Goal: Task Accomplishment & Management: Complete application form

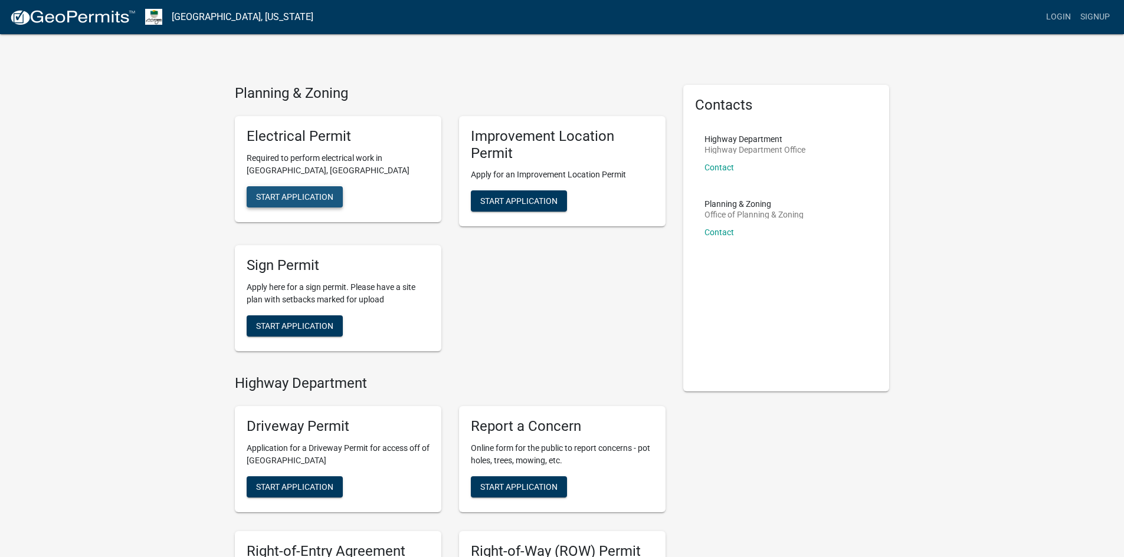
click at [295, 195] on span "Start Application" at bounding box center [294, 196] width 77 height 9
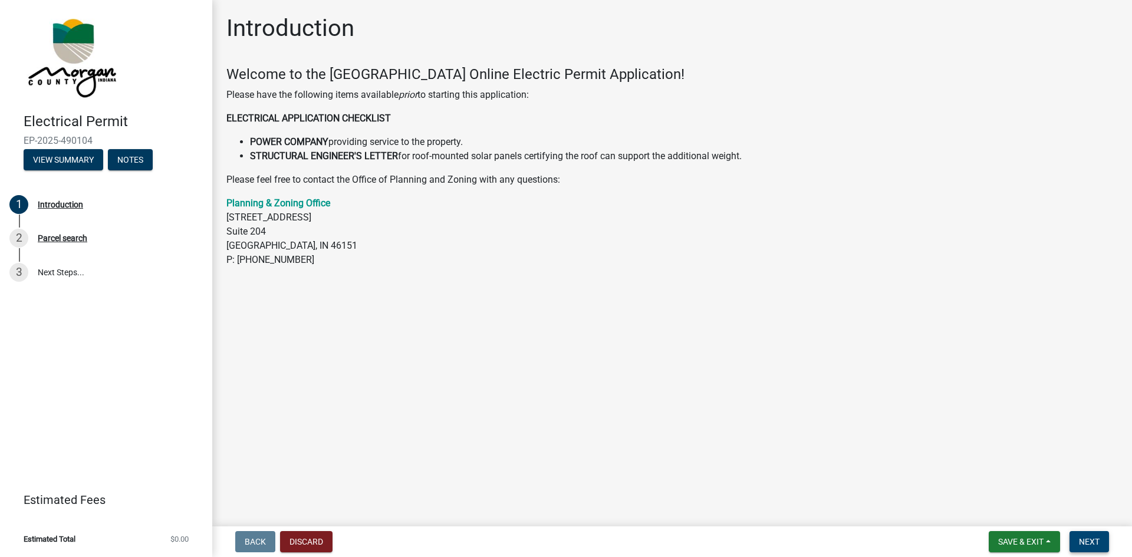
click at [1087, 540] on span "Next" at bounding box center [1089, 541] width 21 height 9
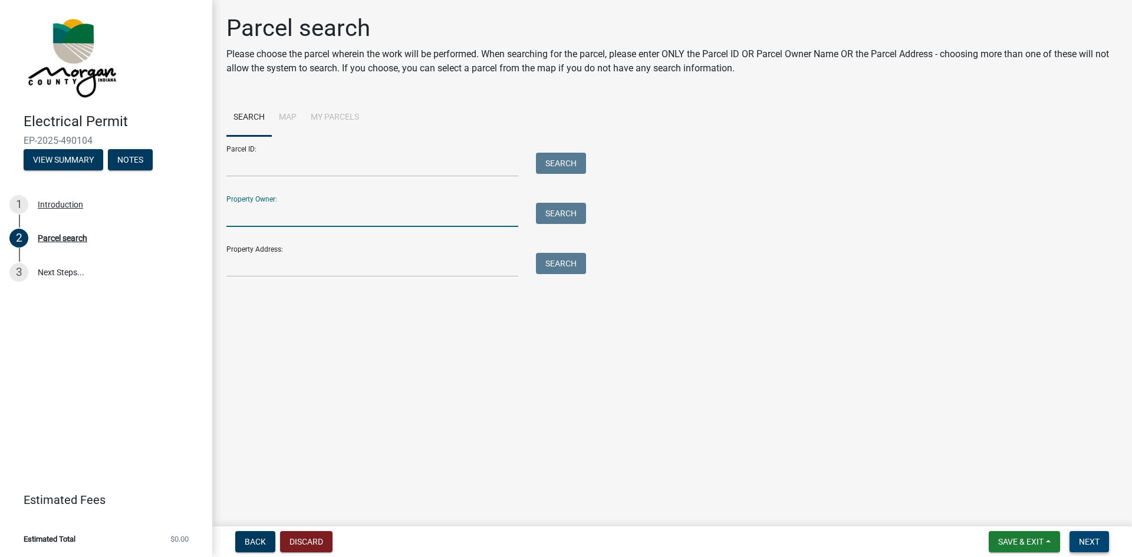
click at [291, 218] on input "Property Owner:" at bounding box center [372, 215] width 292 height 24
click at [255, 214] on input "Property Owner:" at bounding box center [372, 215] width 292 height 24
type input "[PERSON_NAME]"
click at [549, 211] on button "Search" at bounding box center [561, 213] width 50 height 21
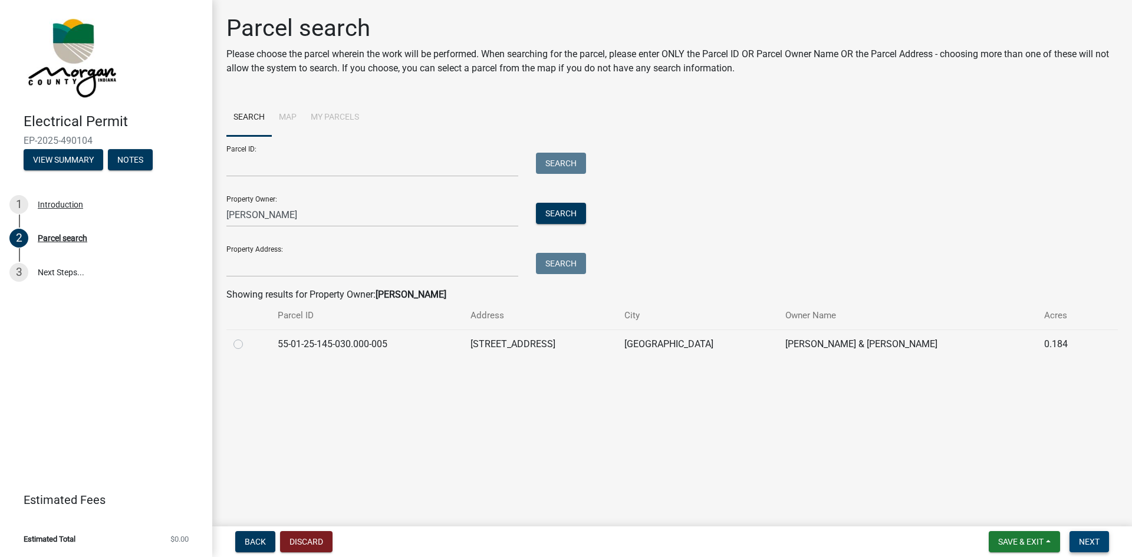
click at [248, 337] on label at bounding box center [248, 337] width 0 height 0
click at [248, 345] on input "radio" at bounding box center [252, 341] width 8 height 8
radio input "true"
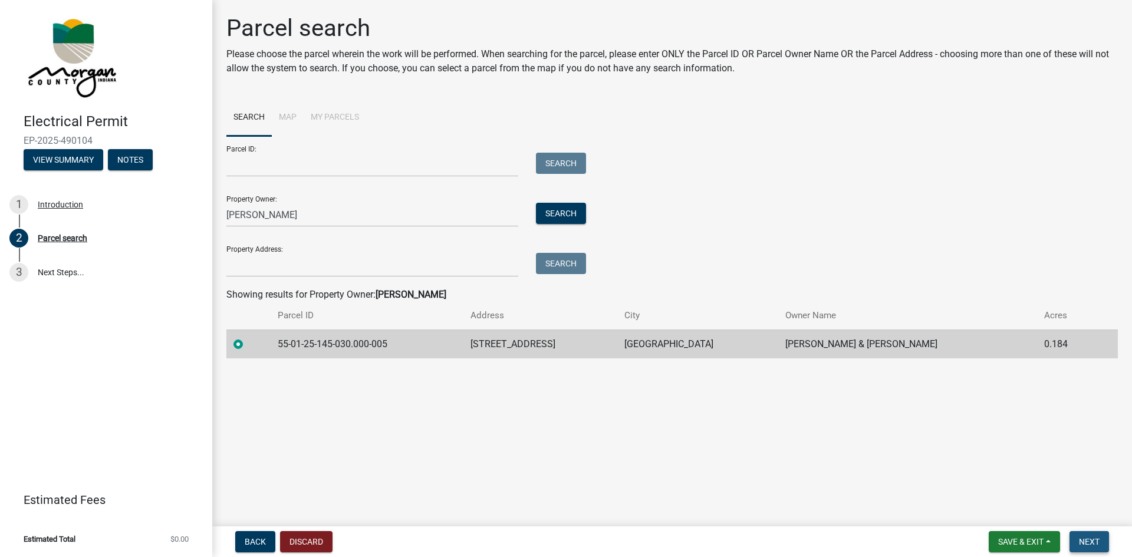
click at [1094, 538] on span "Next" at bounding box center [1089, 541] width 21 height 9
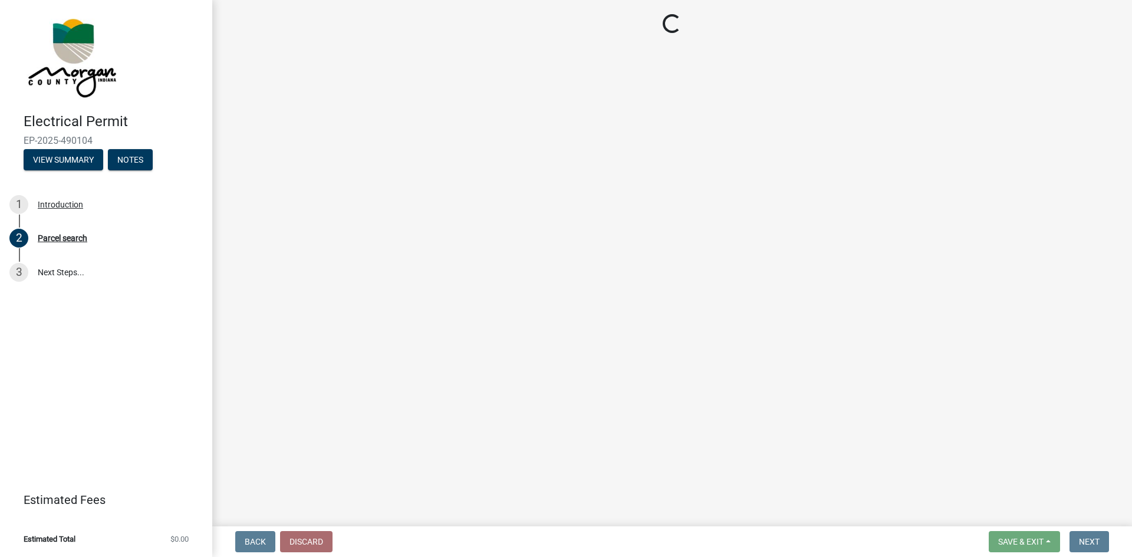
drag, startPoint x: 24, startPoint y: 140, endPoint x: 91, endPoint y: 142, distance: 67.3
click at [91, 142] on span "EP-2025-490104" at bounding box center [106, 140] width 165 height 11
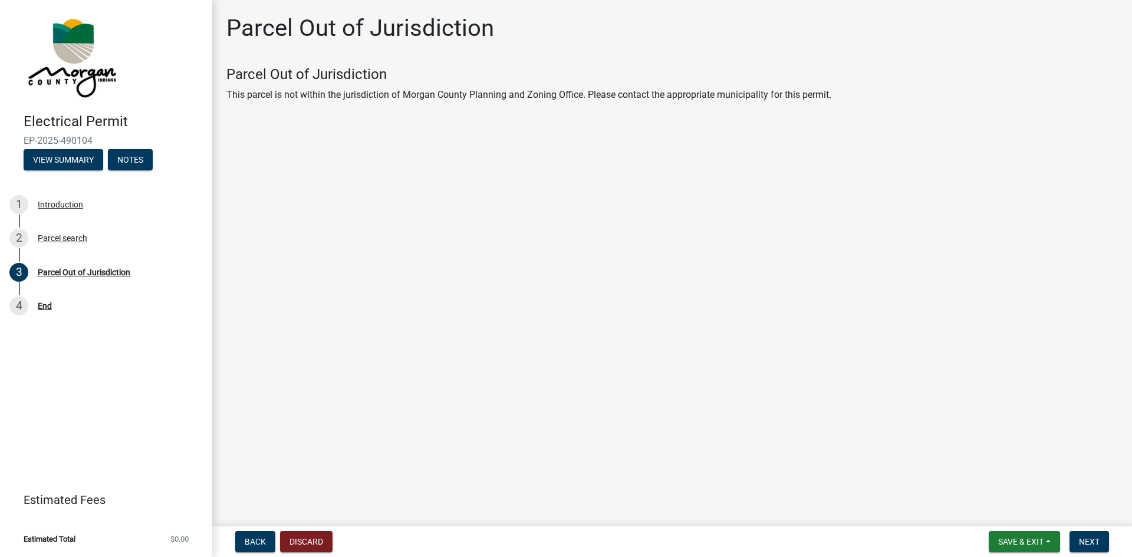
copy span "EP-2025-490104"
